Goal: Navigation & Orientation: Go to known website

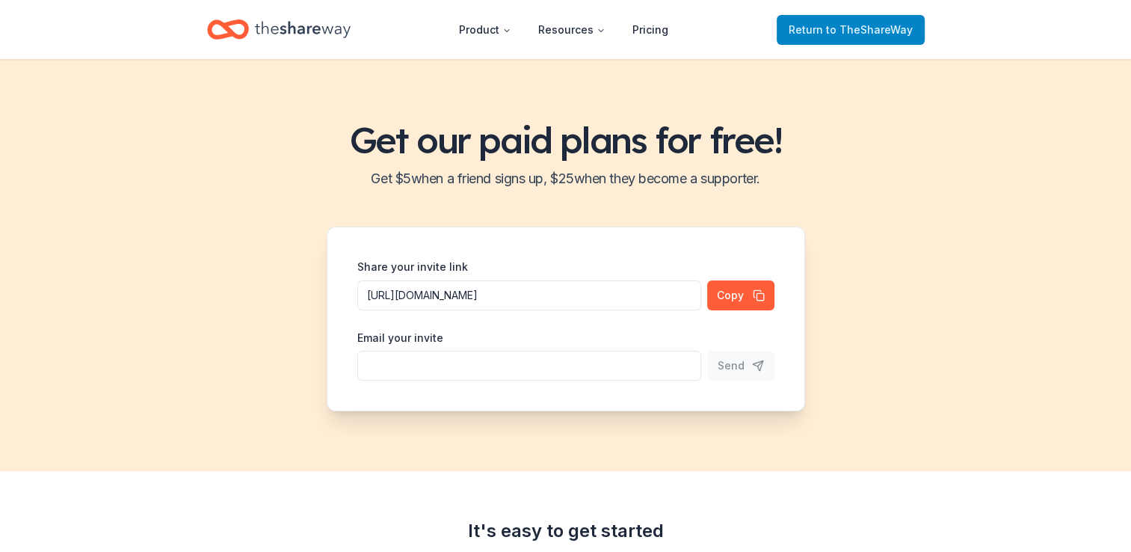
click at [871, 28] on span "to TheShareWay" at bounding box center [869, 29] width 87 height 13
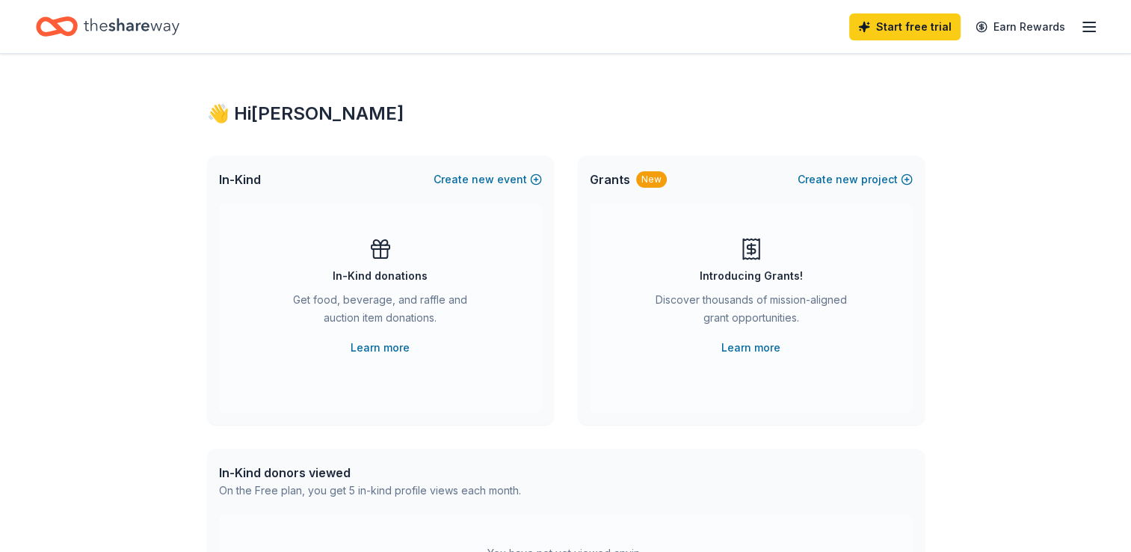
click at [1092, 27] on line "button" at bounding box center [1090, 27] width 12 height 0
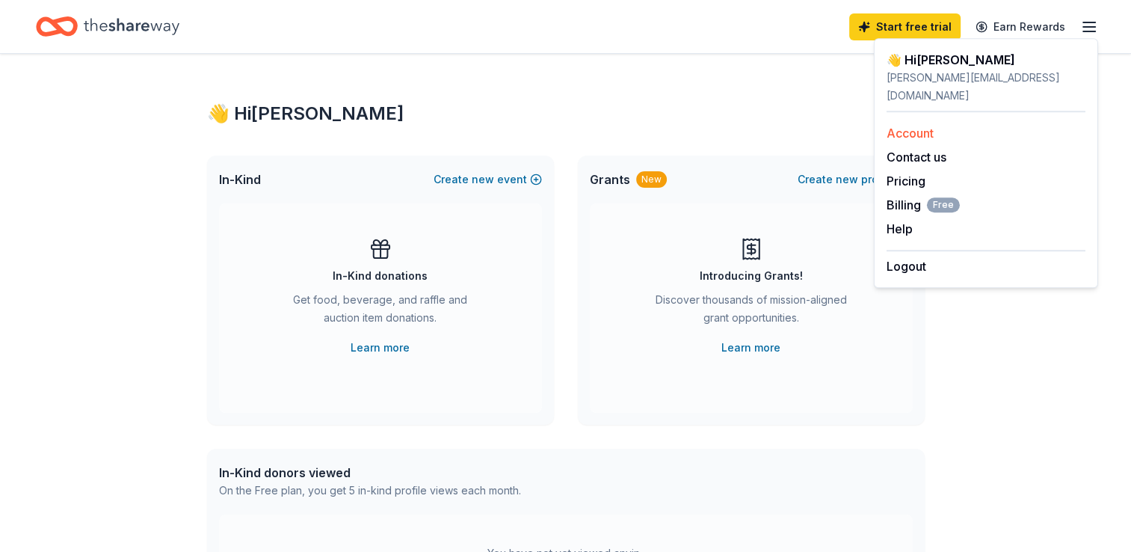
click at [928, 126] on link "Account" at bounding box center [910, 133] width 47 height 15
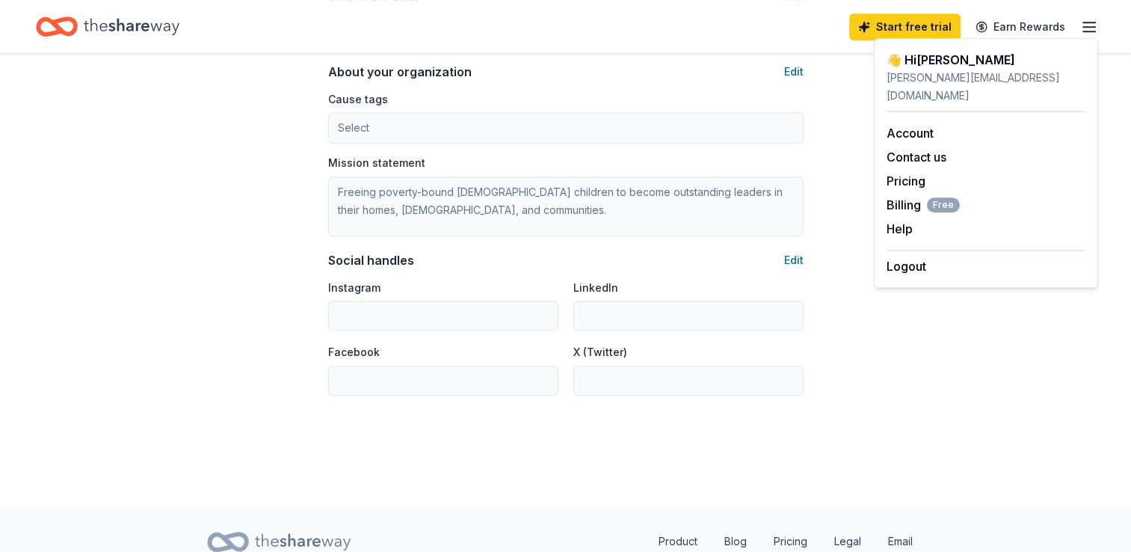
scroll to position [945, 0]
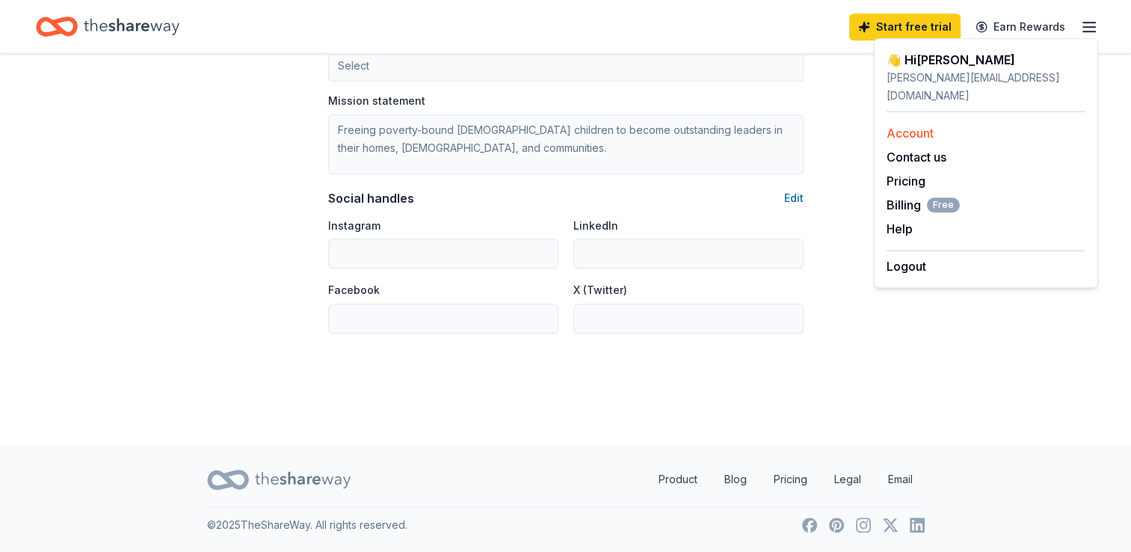
click at [918, 126] on link "Account" at bounding box center [910, 133] width 47 height 15
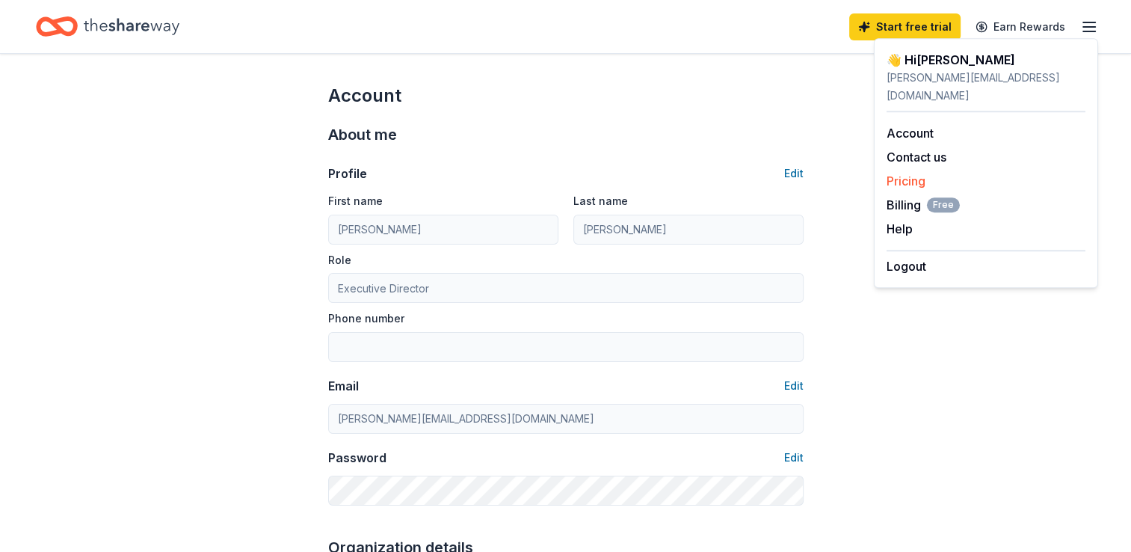
click at [903, 173] on link "Pricing" at bounding box center [906, 180] width 39 height 15
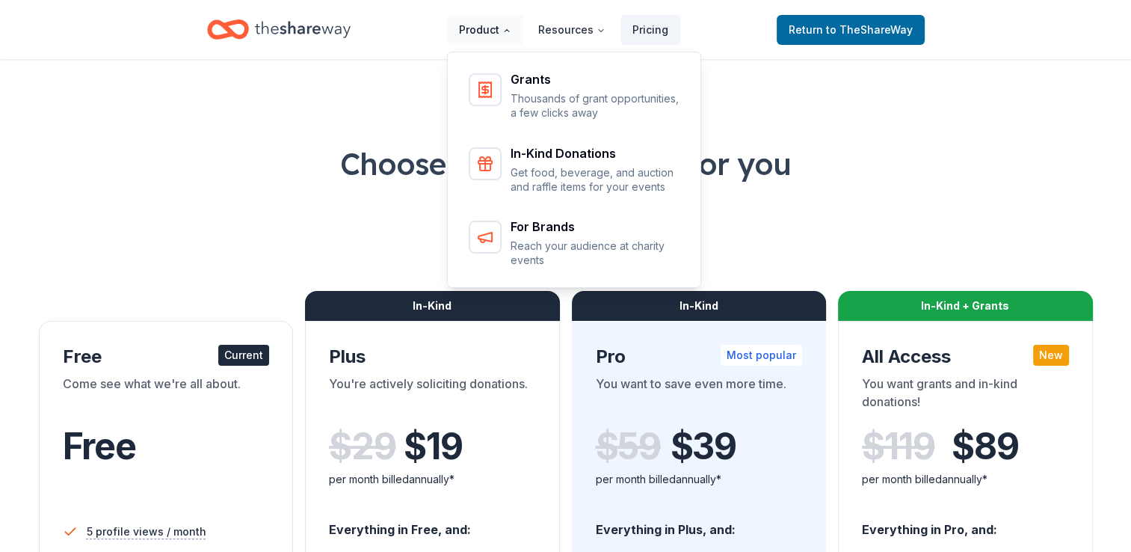
click at [482, 31] on button "Product" at bounding box center [485, 30] width 76 height 30
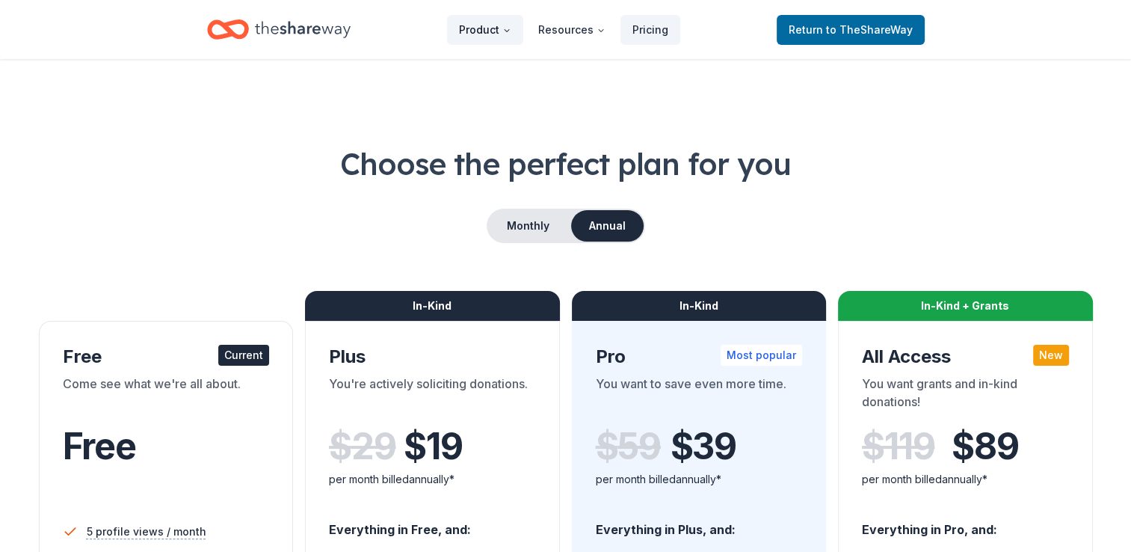
click at [482, 31] on button "Product" at bounding box center [485, 30] width 76 height 30
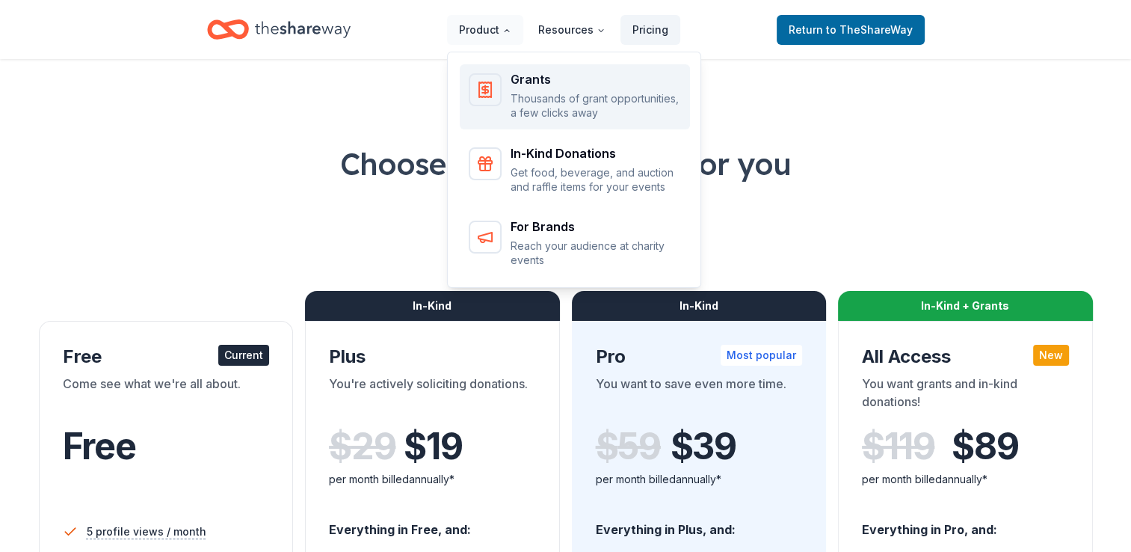
click at [517, 89] on div "Grants Thousands of grant opportunities, a few clicks away" at bounding box center [596, 96] width 171 height 47
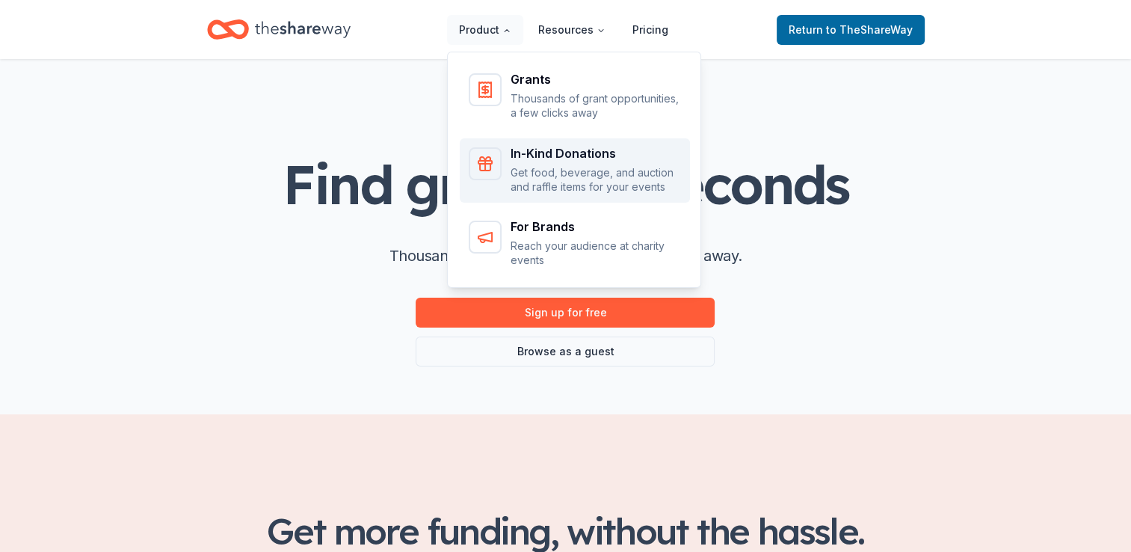
click at [532, 159] on div "In-Kind Donations" at bounding box center [596, 153] width 171 height 12
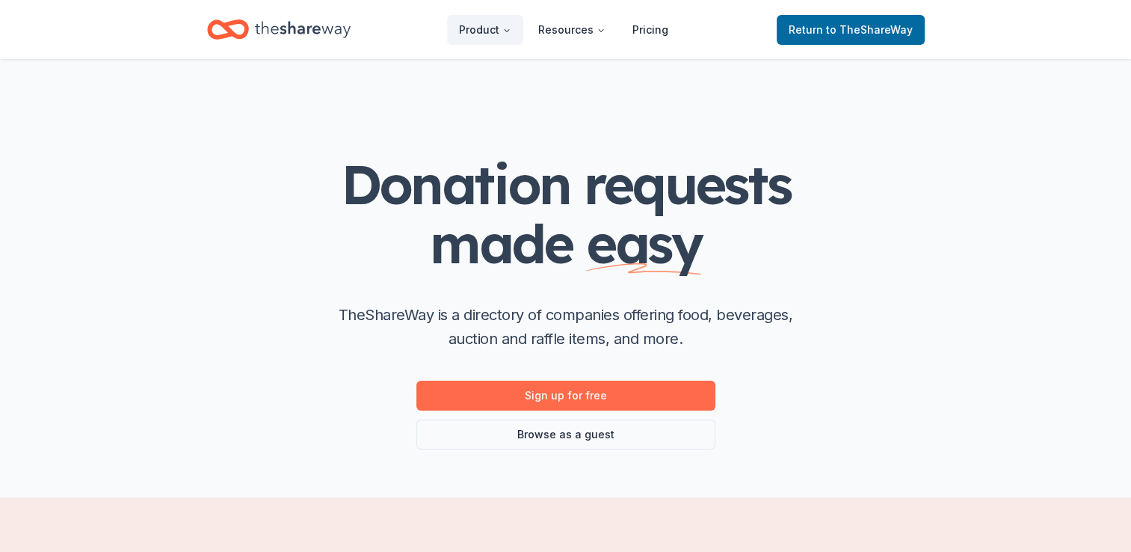
click at [592, 399] on link "Sign up for free" at bounding box center [566, 396] width 299 height 30
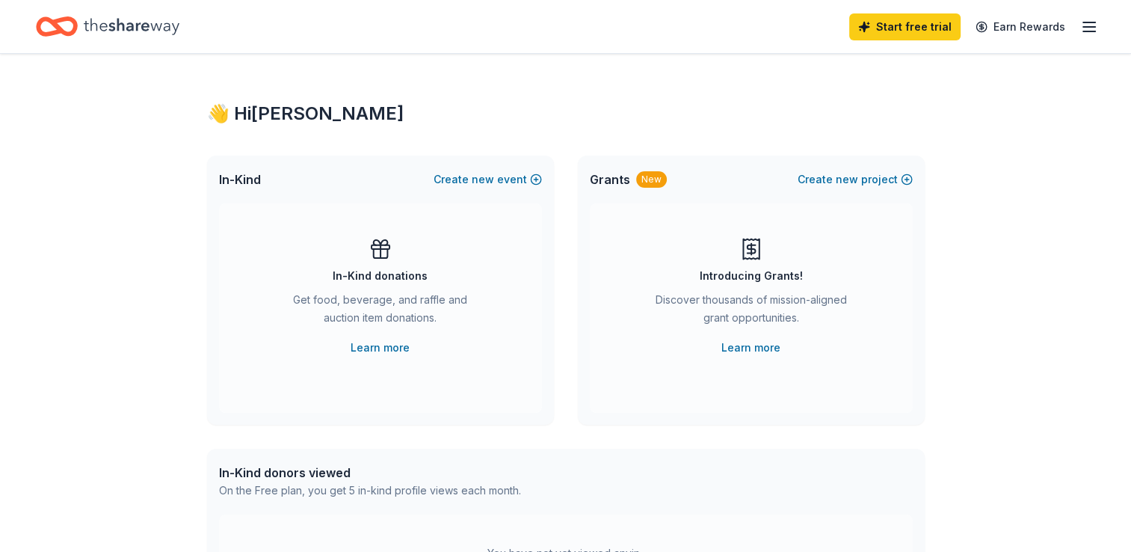
click at [1090, 31] on icon "button" at bounding box center [1090, 27] width 18 height 18
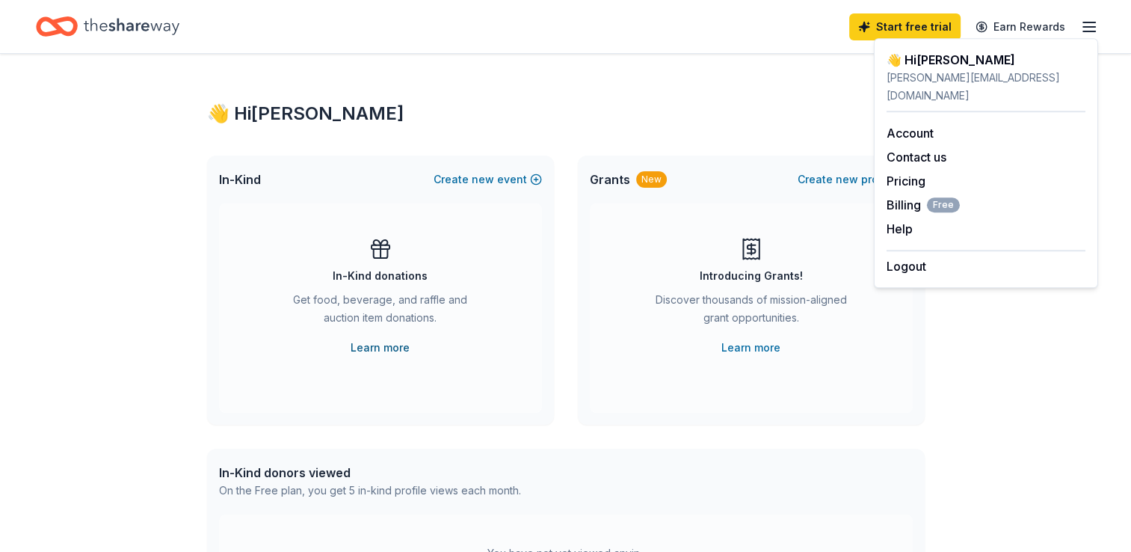
click at [377, 348] on link "Learn more" at bounding box center [380, 348] width 59 height 18
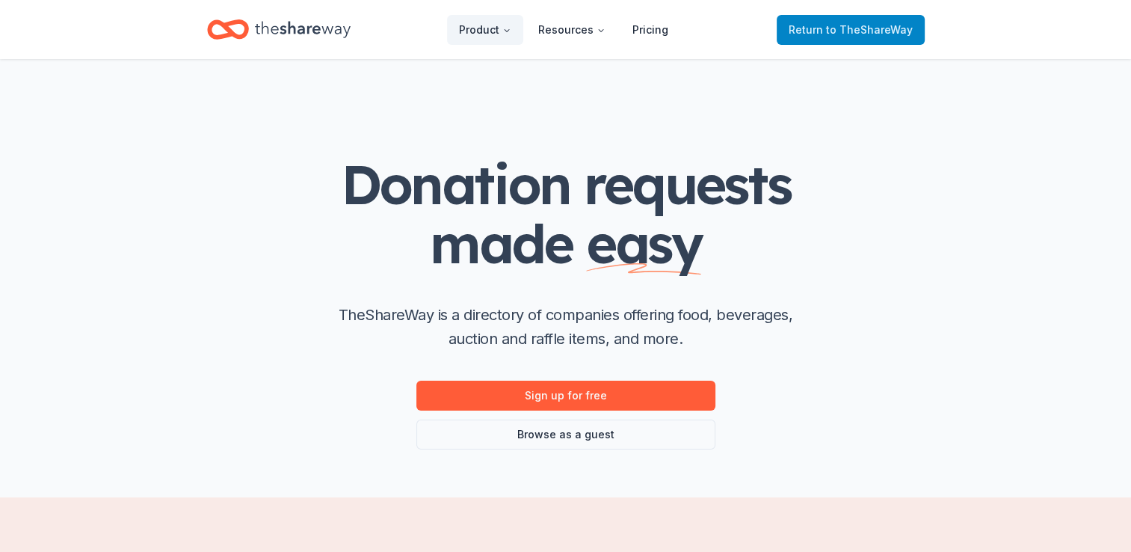
click at [820, 28] on span "Return to TheShareWay" at bounding box center [851, 30] width 124 height 18
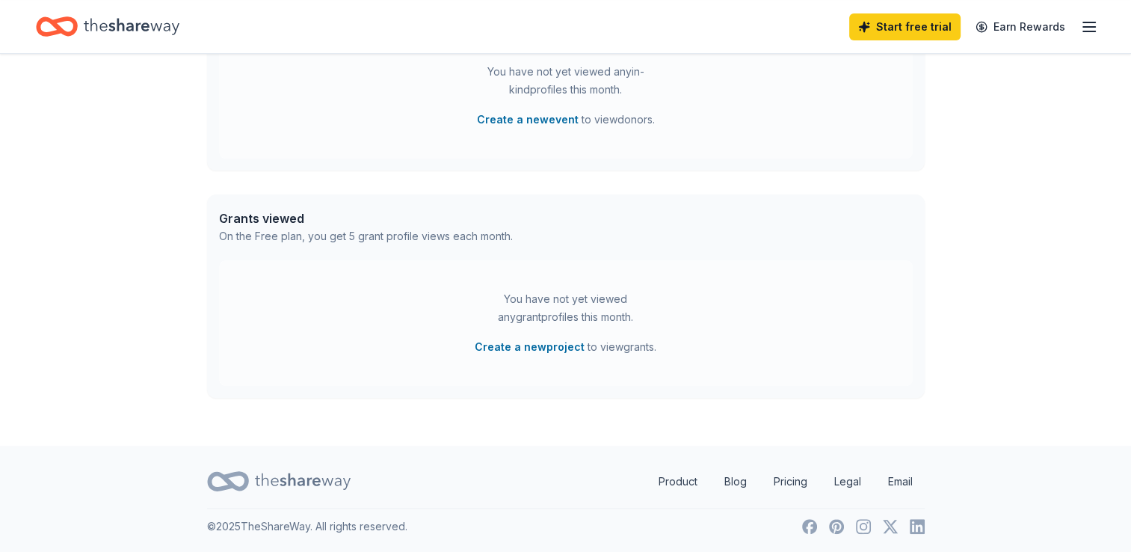
scroll to position [482, 0]
